Goal: Information Seeking & Learning: Learn about a topic

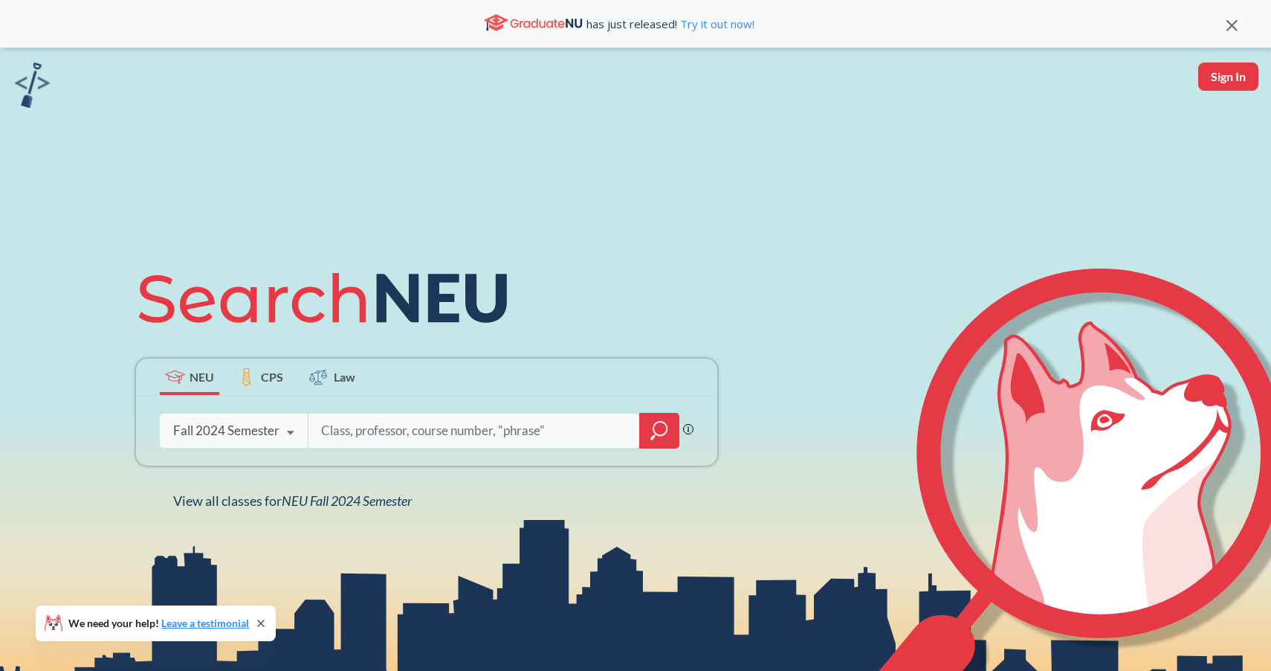
click at [239, 427] on div "Fall 2024 Semester" at bounding box center [226, 430] width 106 height 16
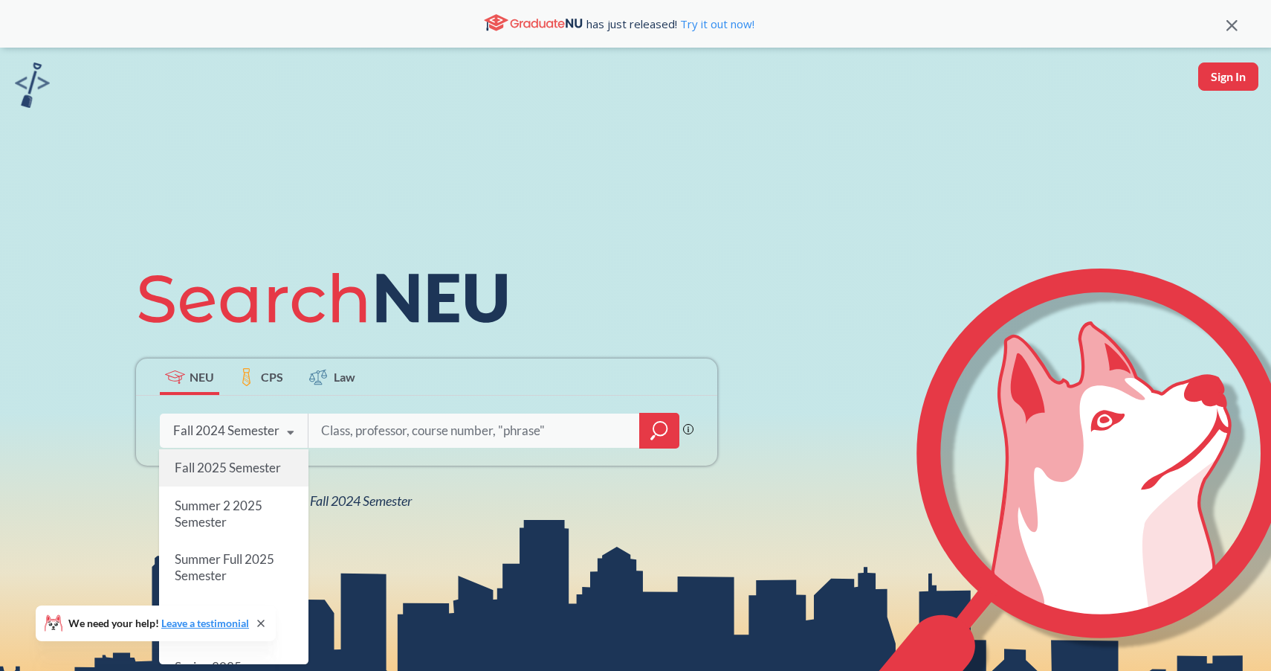
click at [232, 468] on span "Fall 2025 Semester" at bounding box center [228, 468] width 106 height 16
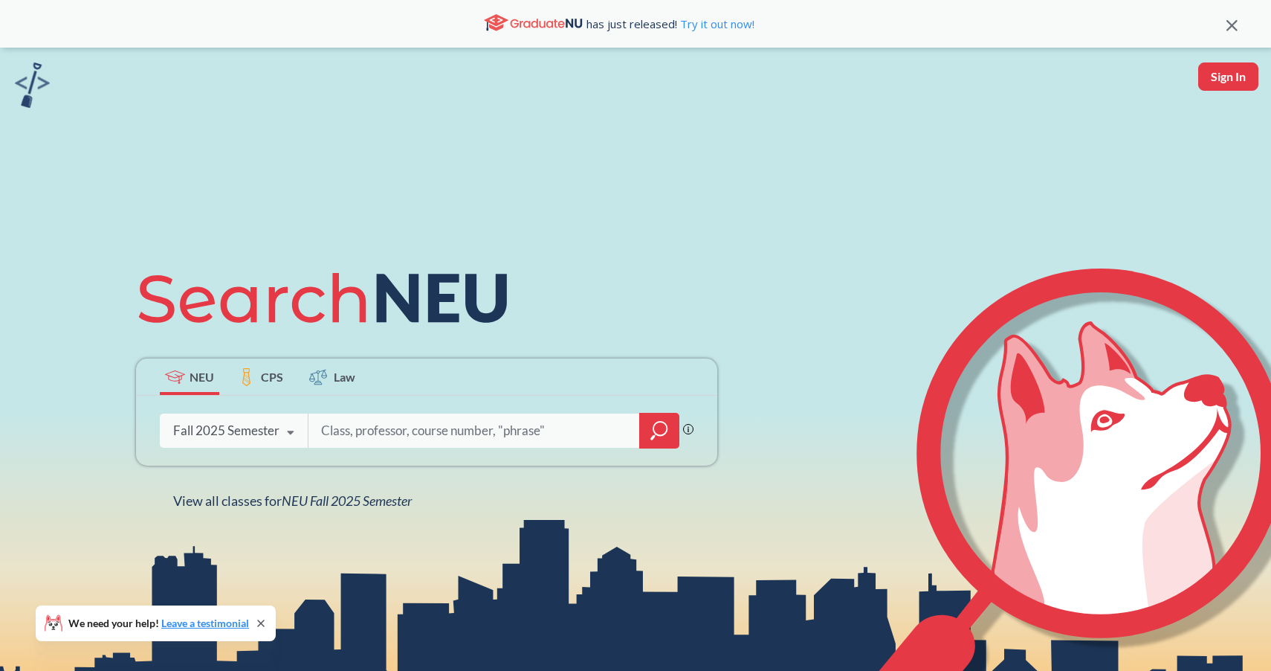
click at [344, 424] on input "search" at bounding box center [474, 430] width 309 height 31
type input "ds 5230"
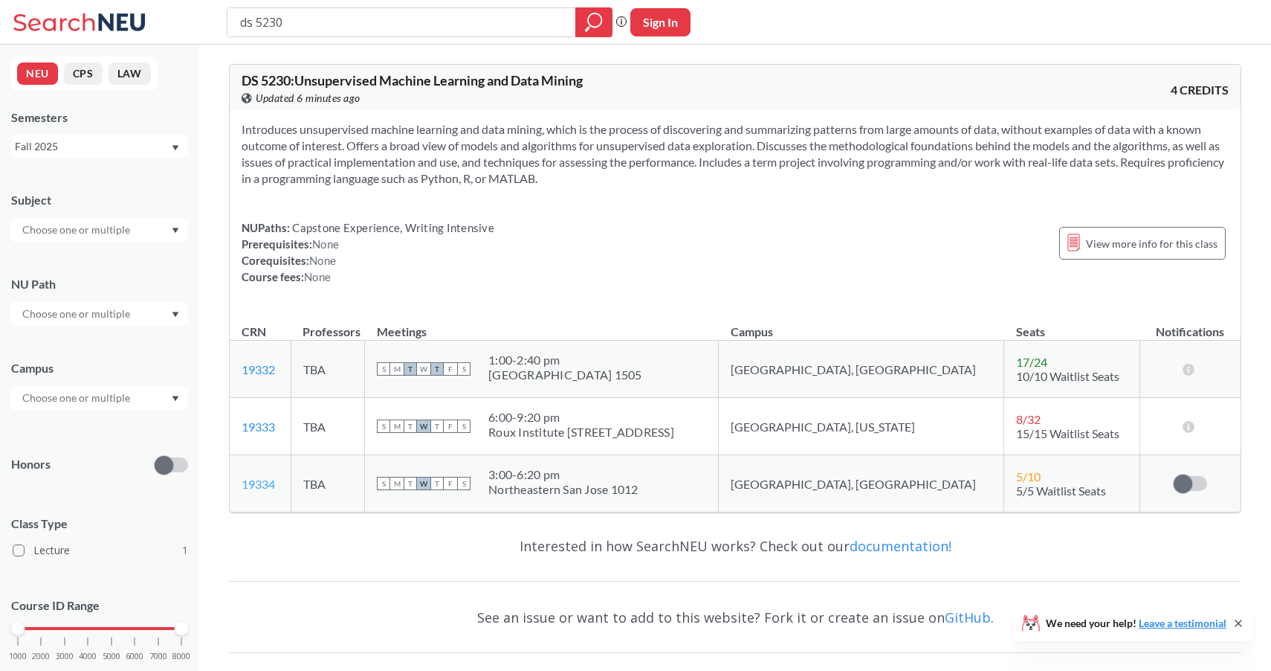
click at [257, 483] on link "19334" at bounding box center [258, 484] width 33 height 14
drag, startPoint x: 286, startPoint y: 481, endPoint x: 233, endPoint y: 484, distance: 53.6
click at [233, 485] on td "19334 View this section on Banner." at bounding box center [260, 483] width 61 height 57
copy link "19334"
click at [287, 24] on input "ds 5230" at bounding box center [402, 22] width 326 height 25
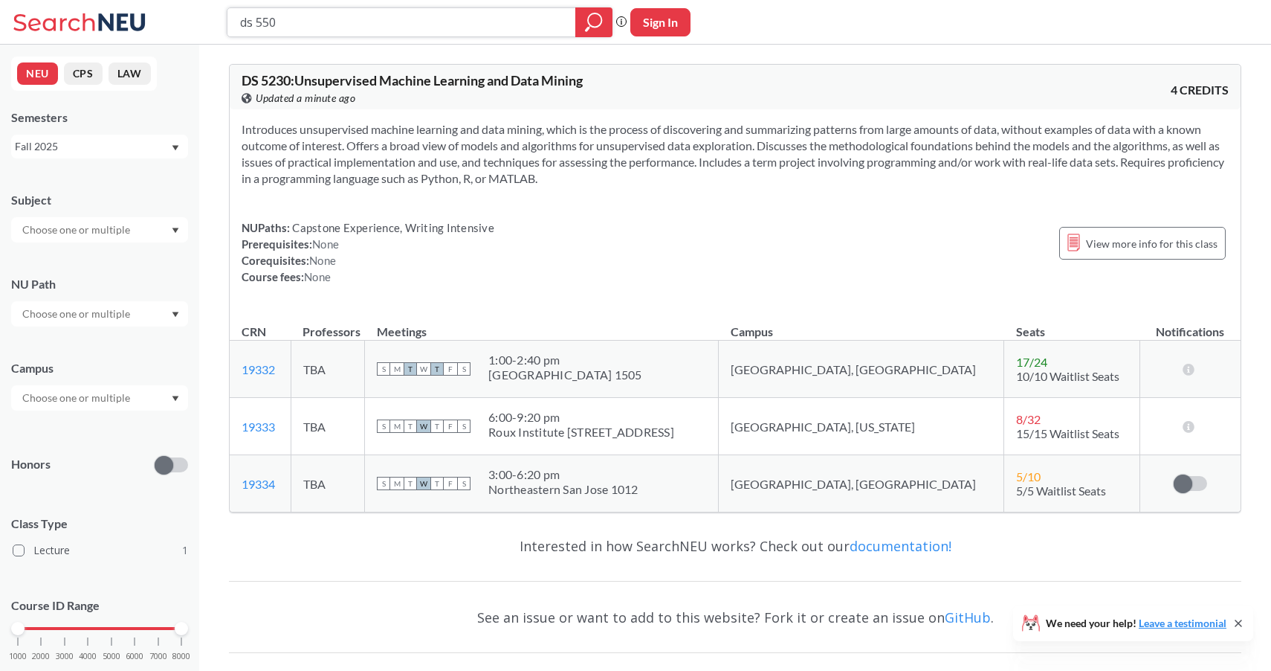
type input "ds 5500"
